Goal: Find specific page/section: Find specific page/section

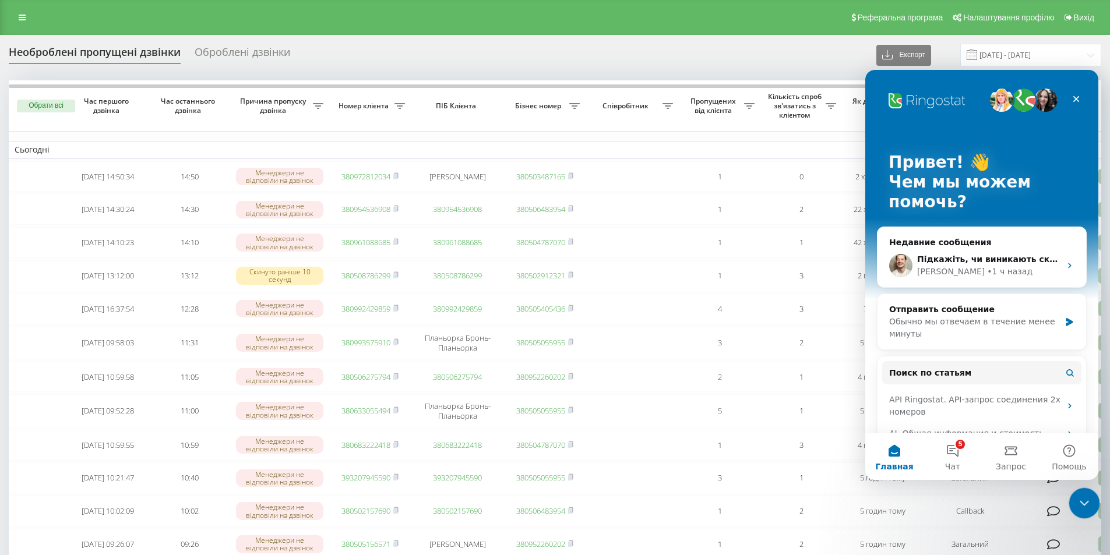
drag, startPoint x: 1076, startPoint y: 496, endPoint x: 1920, endPoint y: 817, distance: 903.1
click at [1074, 495] on div "Закрыть службу сообщений Intercom" at bounding box center [1082, 502] width 28 height 28
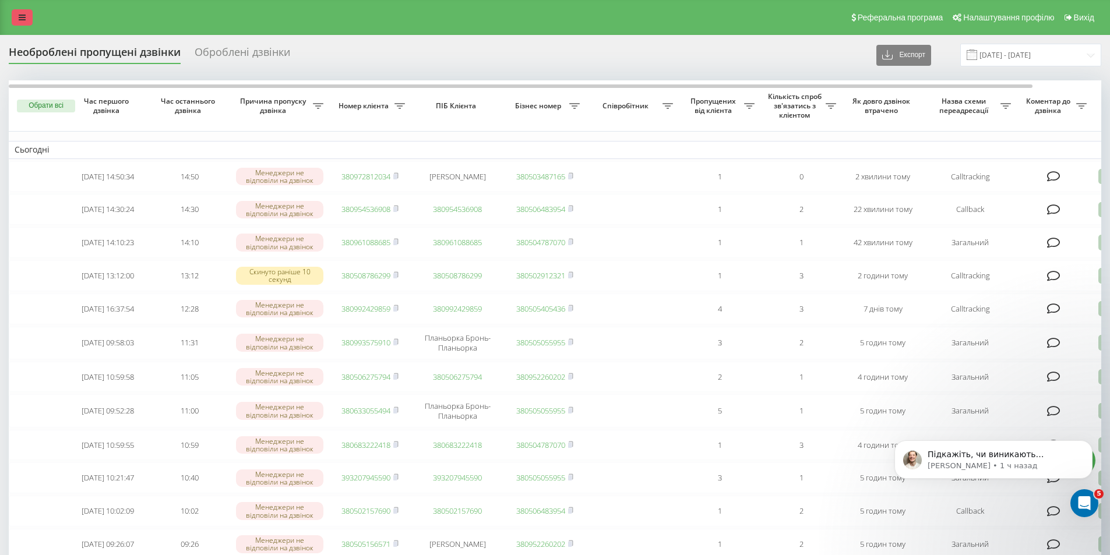
click at [15, 20] on link at bounding box center [22, 17] width 21 height 16
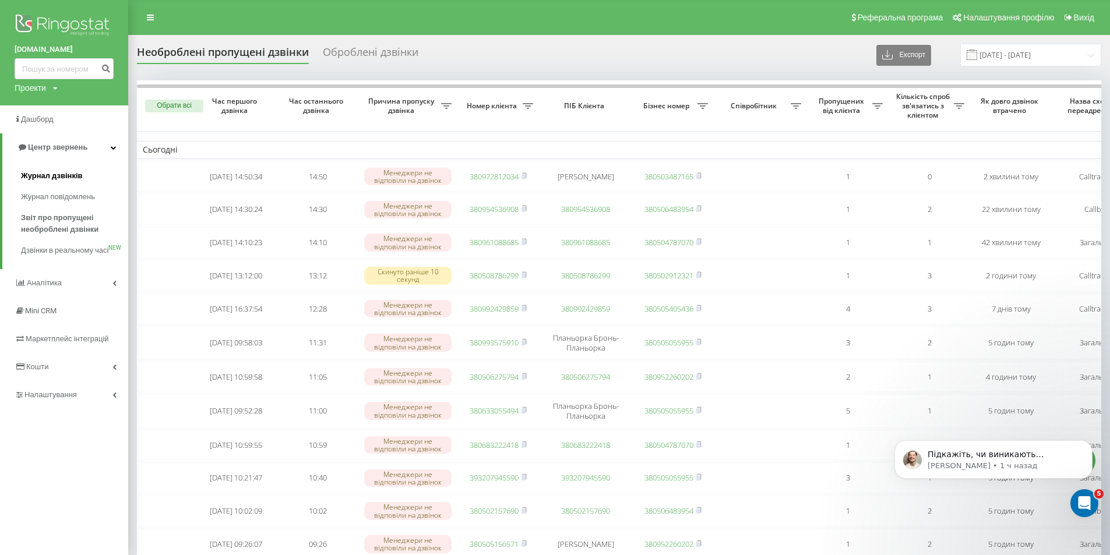
click at [57, 182] on span "Журнал дзвінків" at bounding box center [52, 176] width 62 height 12
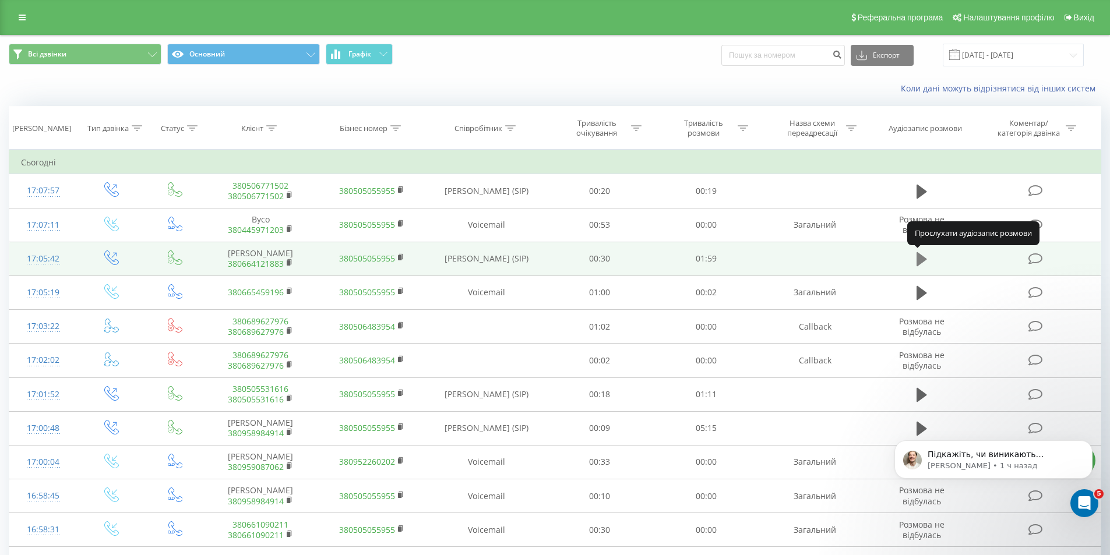
click at [918, 261] on icon at bounding box center [921, 259] width 10 height 14
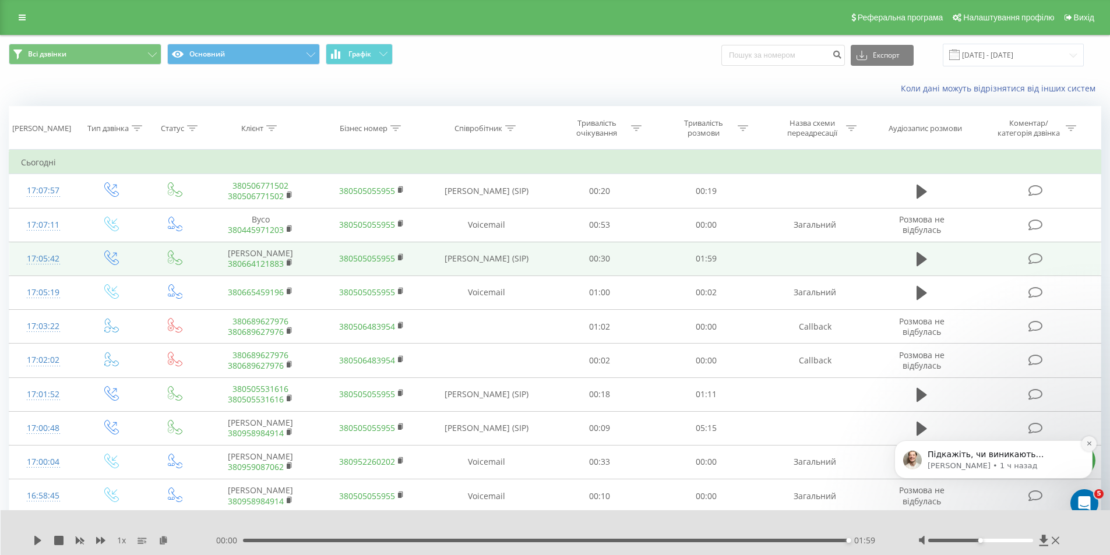
click at [1090, 442] on icon "Dismiss notification" at bounding box center [1089, 443] width 6 height 6
